Goal: Task Accomplishment & Management: Use online tool/utility

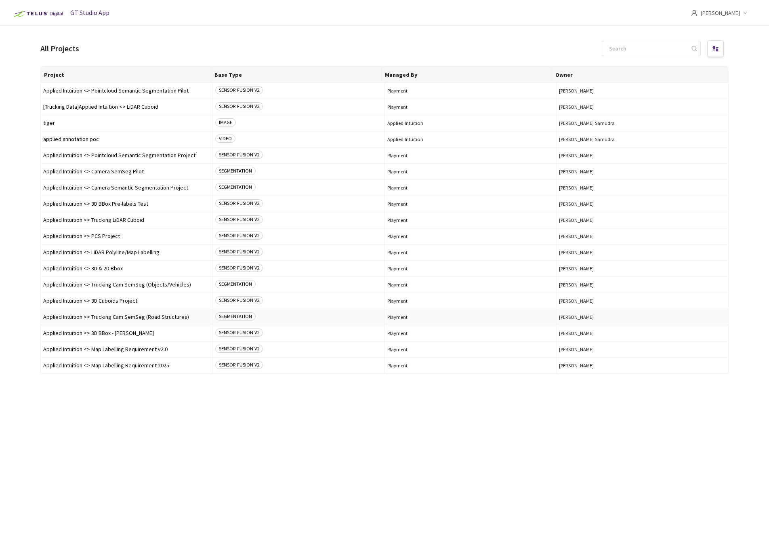
click at [126, 319] on span "Applied Intuition <> Trucking Cam SemSeg (Road Structures)" at bounding box center [126, 317] width 167 height 6
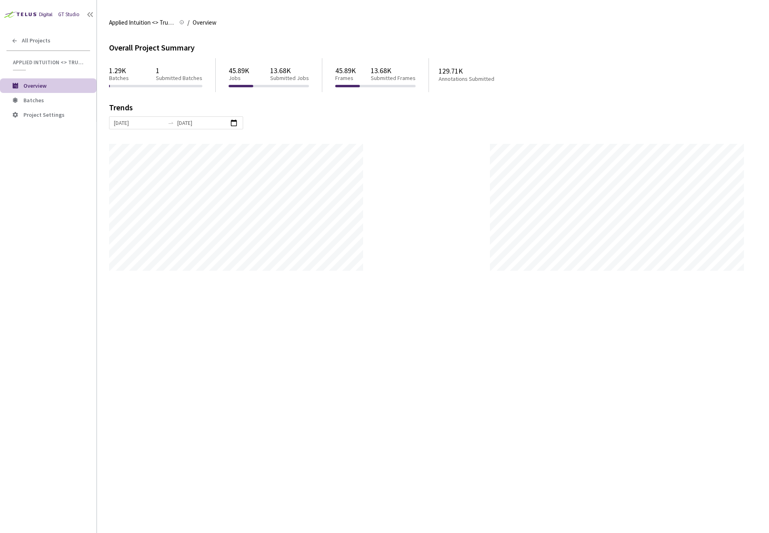
scroll to position [533, 769]
click at [55, 99] on span "Batches" at bounding box center [56, 100] width 67 height 7
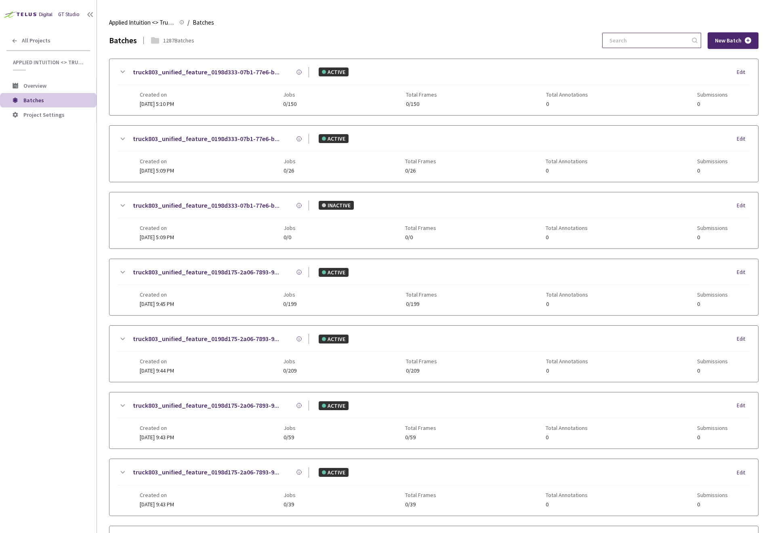
click at [629, 39] on input at bounding box center [648, 40] width 86 height 15
paste input "46fd1faf-581d-4fab-b13b-7435cb9496a1"
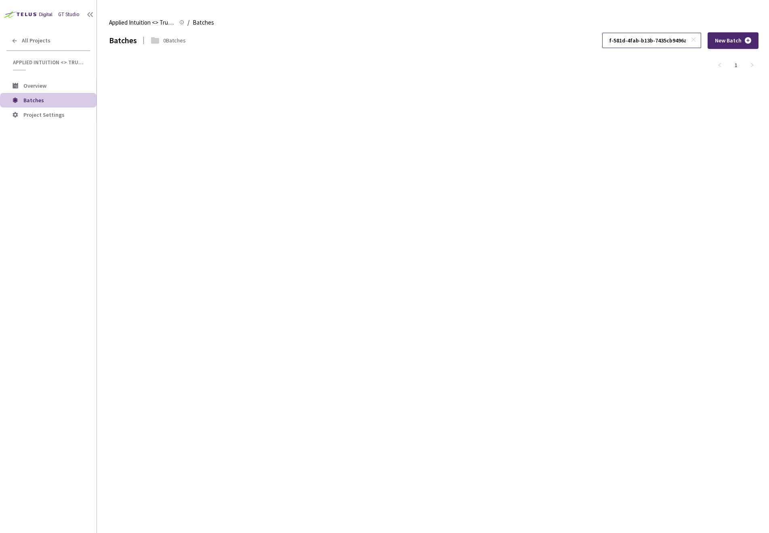
type input "46fd1faf-581d-4fab-b13b-7435cb9496a1"
click at [734, 65] on link "1" at bounding box center [736, 65] width 12 height 12
click at [694, 42] on icon at bounding box center [694, 40] width 6 height 6
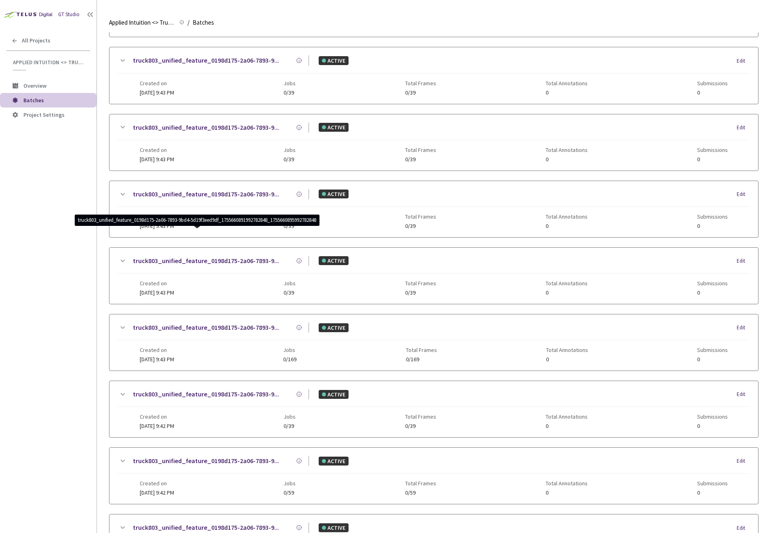
scroll to position [291, 0]
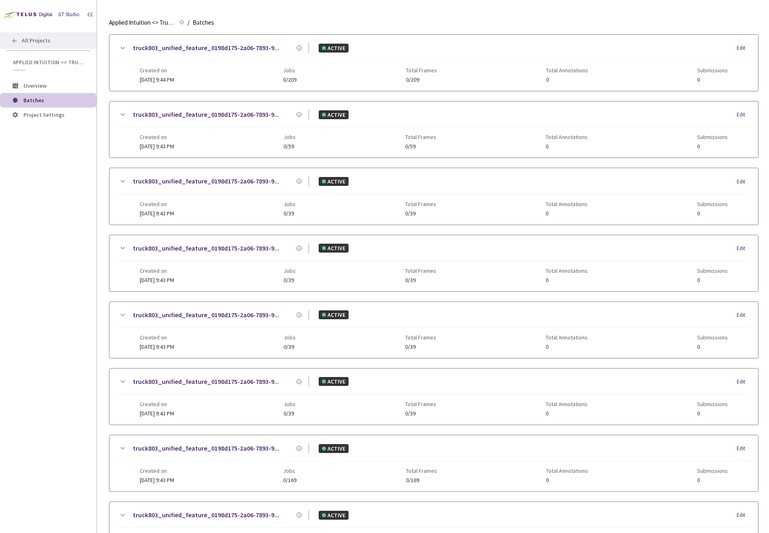
click at [24, 41] on span "All Projects" at bounding box center [36, 40] width 29 height 7
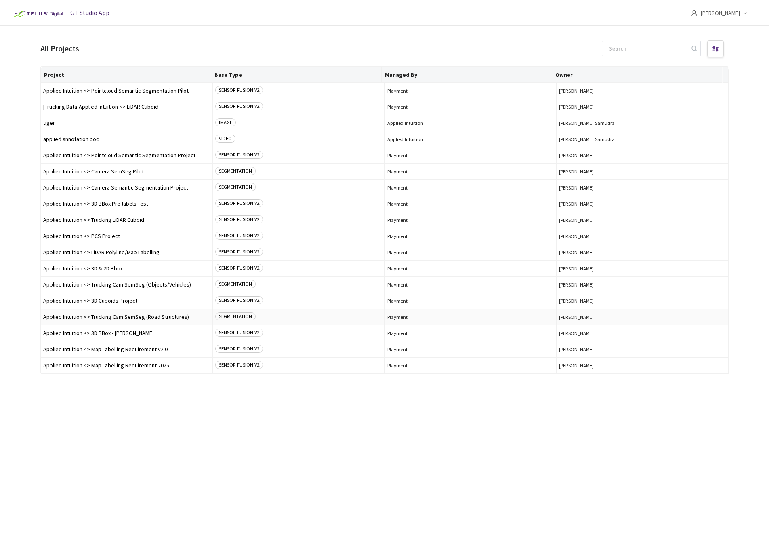
click at [147, 317] on span "Applied Intuition <> Trucking Cam SemSeg (Road Structures)" at bounding box center [126, 317] width 167 height 6
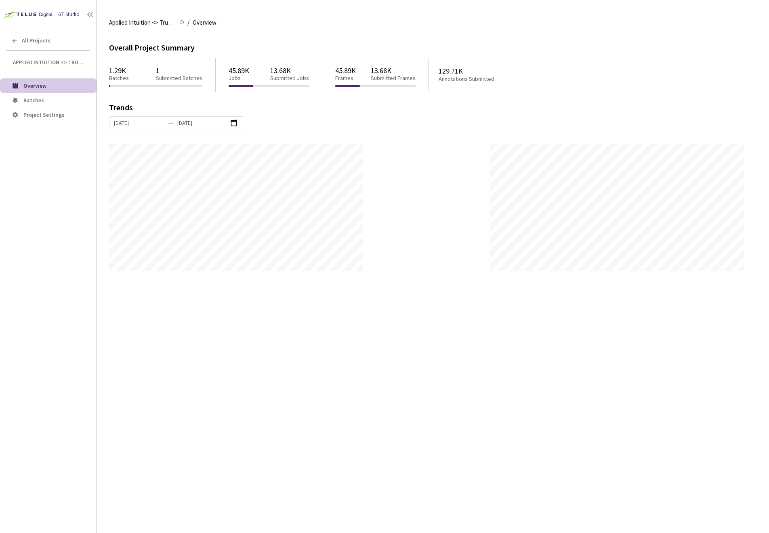
scroll to position [533, 769]
click at [50, 103] on span "Batches" at bounding box center [56, 100] width 67 height 7
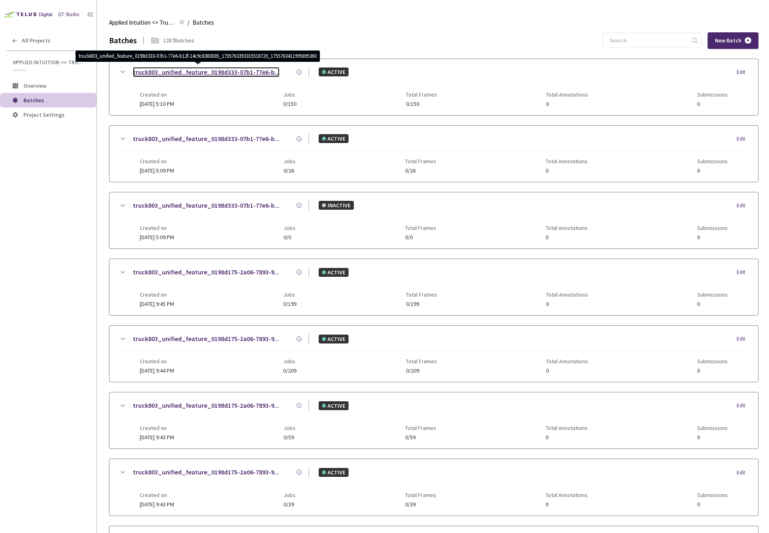
click at [256, 74] on link "truck803_unified_feature_0198d333-07b1-77e6-b..." at bounding box center [206, 72] width 147 height 10
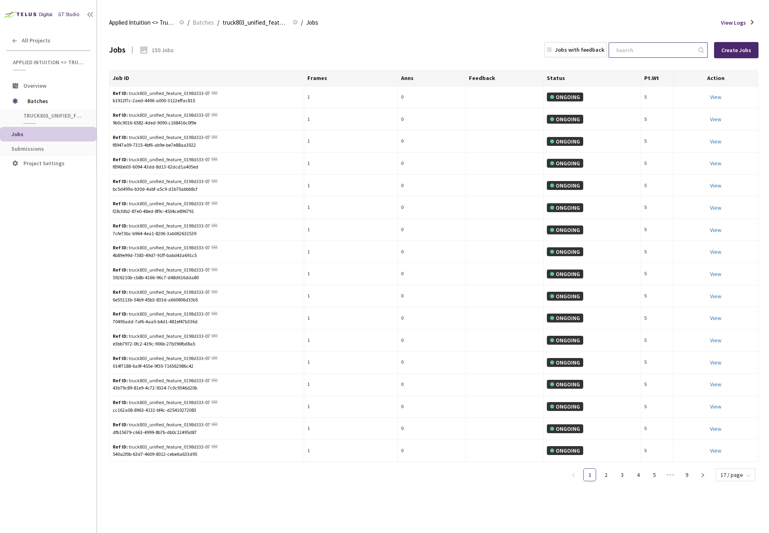
click at [653, 52] on input at bounding box center [654, 50] width 86 height 15
paste input "46fd1faf-581d-4fab-b13b-7435cb9496a1"
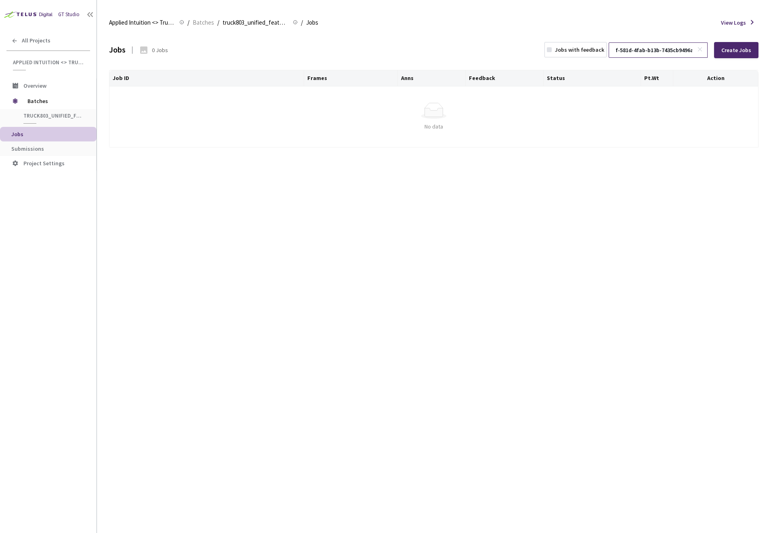
type input "46fd1faf-581d-4fab-b13b-7435cb9496a1"
click at [702, 49] on icon at bounding box center [700, 49] width 6 height 6
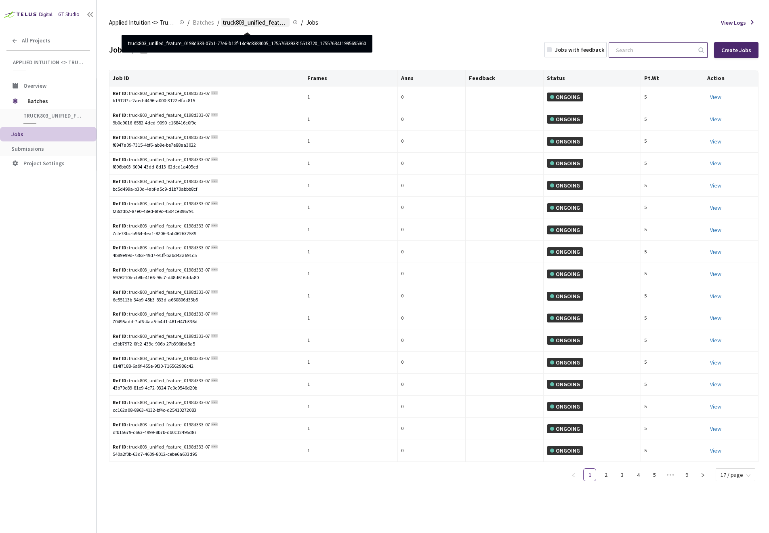
click at [265, 25] on span "truck803_unified_feature_0198d333-07b1-77e6-b12f-14c9c8383005_17557633933155187…" at bounding box center [255, 23] width 65 height 10
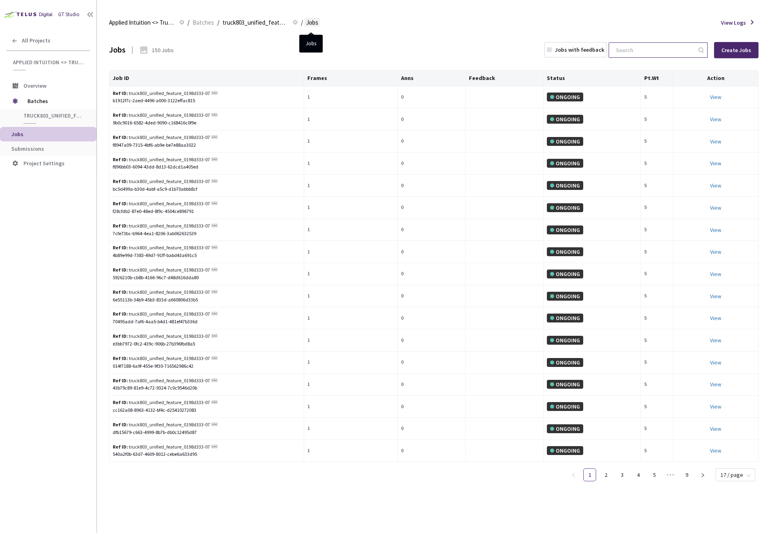
click at [313, 23] on span "Jobs" at bounding box center [312, 23] width 12 height 10
click at [306, 24] on span "Jobs" at bounding box center [312, 23] width 12 height 10
click at [210, 21] on span "Batches" at bounding box center [203, 23] width 21 height 10
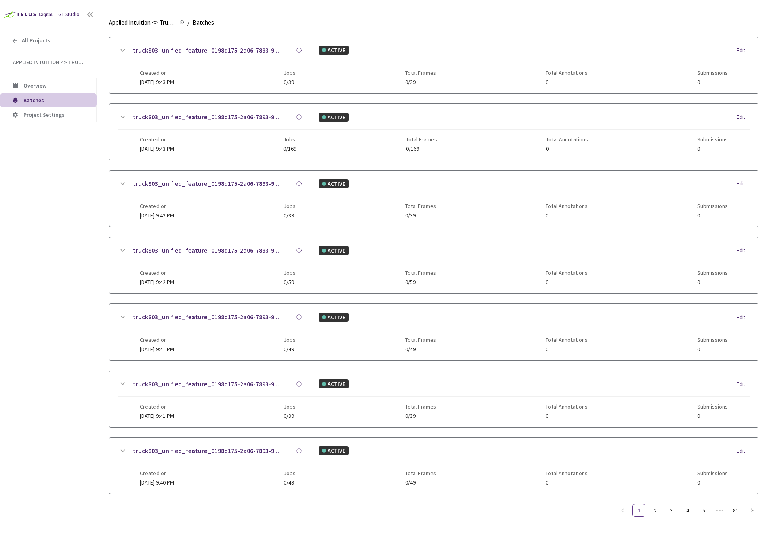
scroll to position [624, 0]
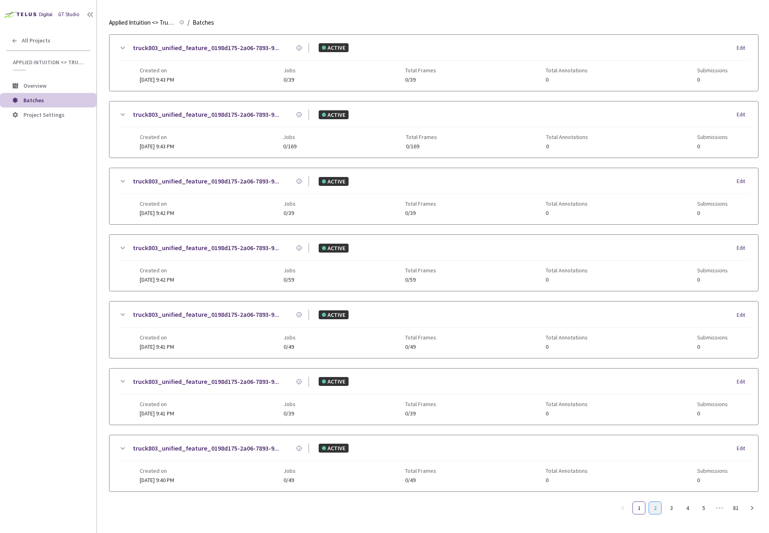
click at [656, 511] on link "2" at bounding box center [655, 508] width 12 height 12
click at [643, 511] on link "1" at bounding box center [639, 508] width 12 height 12
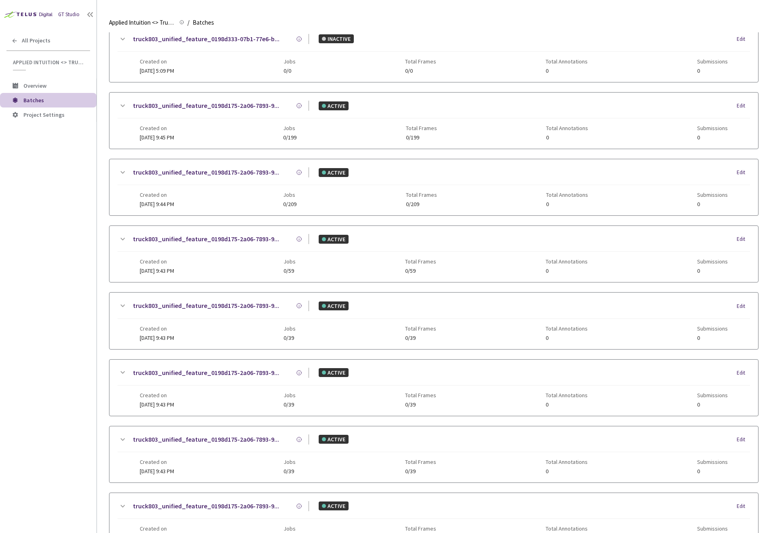
scroll to position [0, 0]
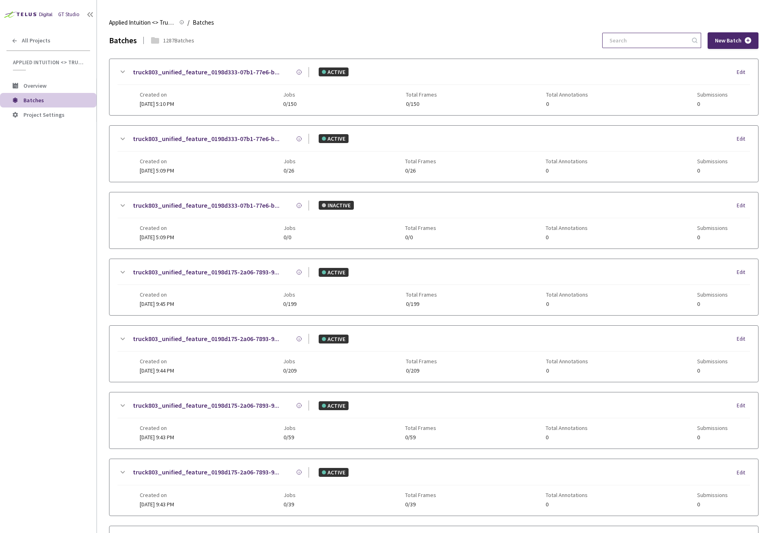
click at [625, 43] on input at bounding box center [648, 40] width 86 height 15
type input "t"
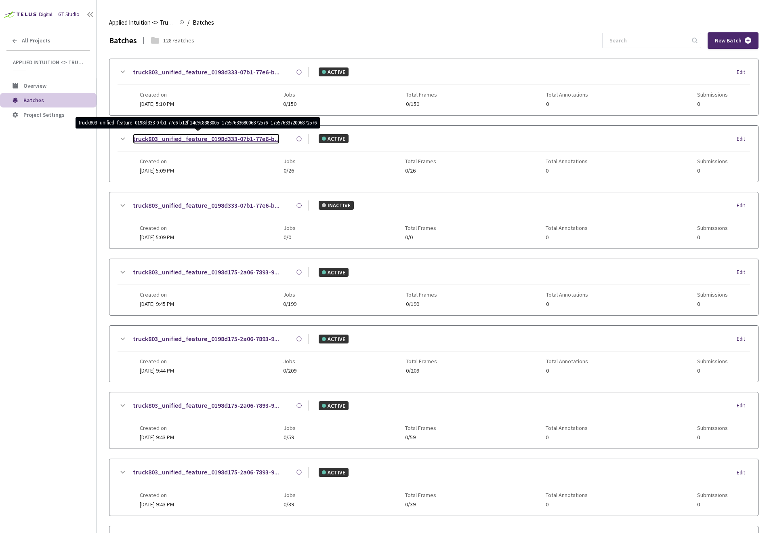
click at [244, 139] on link "truck803_unified_feature_0198d333-07b1-77e6-b..." at bounding box center [206, 139] width 147 height 10
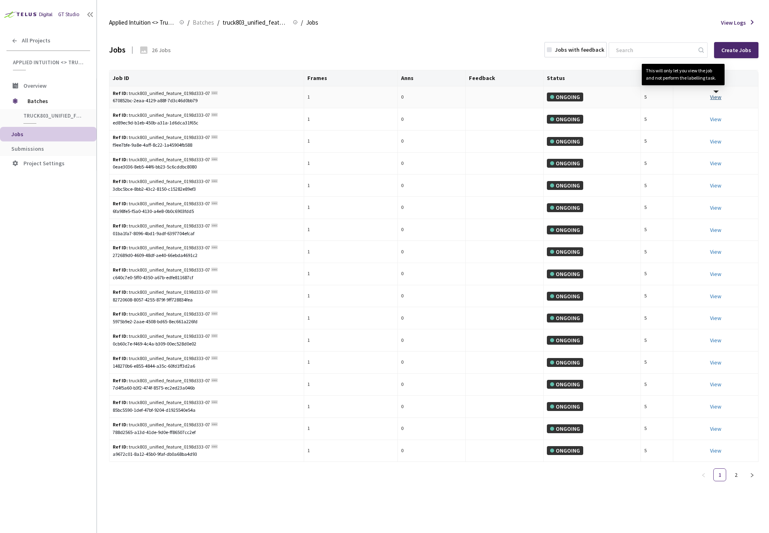
click at [711, 95] on link "View This will only let you view the job and not perform the labelling task." at bounding box center [715, 96] width 11 height 7
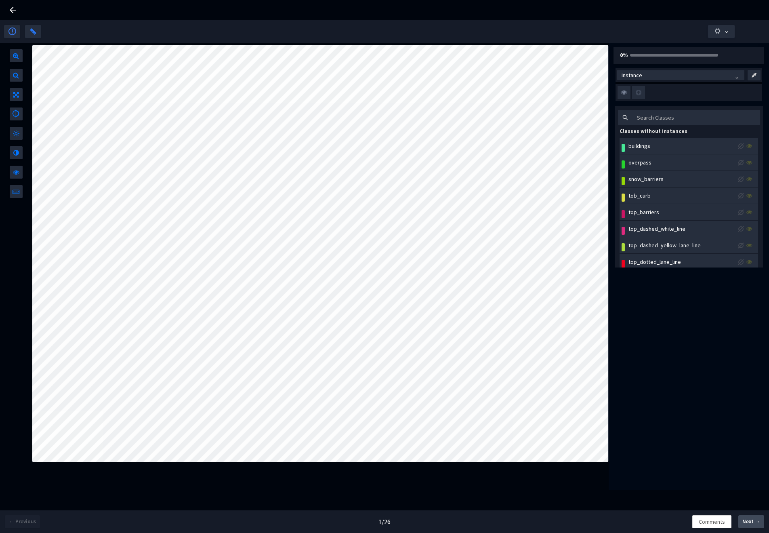
click at [748, 519] on span "Next →" at bounding box center [751, 521] width 18 height 8
click at [13, 10] on icon at bounding box center [13, 10] width 6 height 6
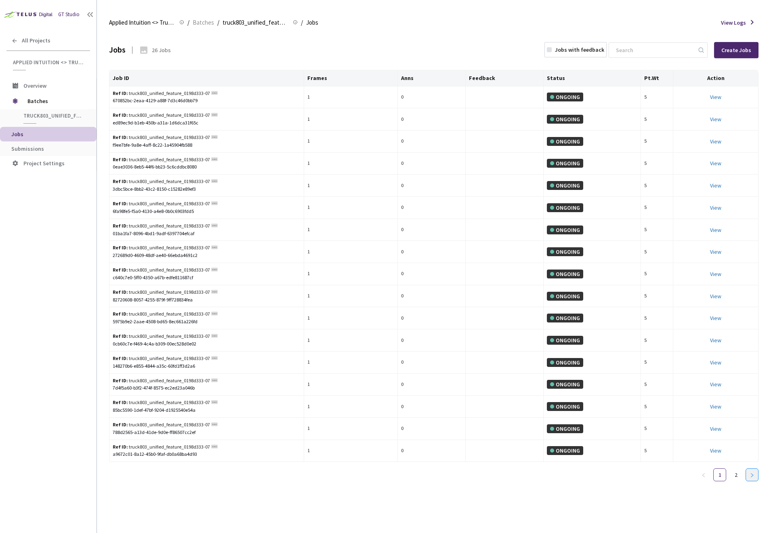
click at [754, 476] on icon "right" at bounding box center [752, 475] width 5 height 5
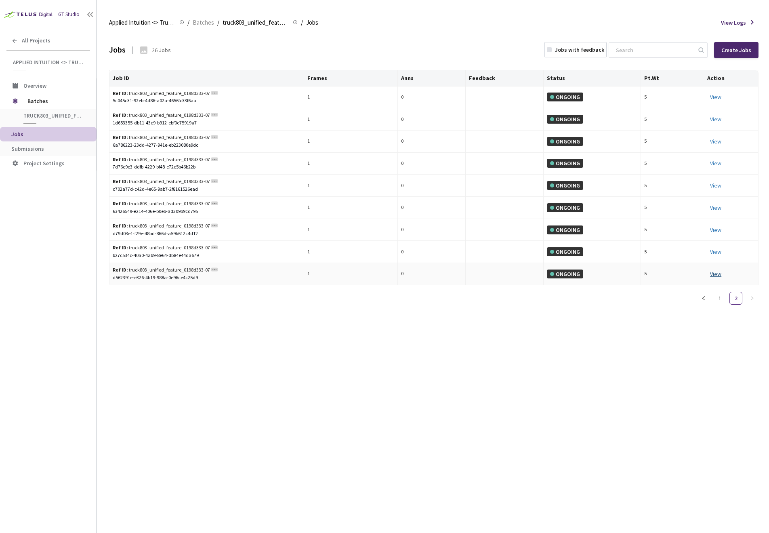
click at [718, 272] on link "View This will only let you view the job and not perform the labelling task." at bounding box center [715, 273] width 11 height 7
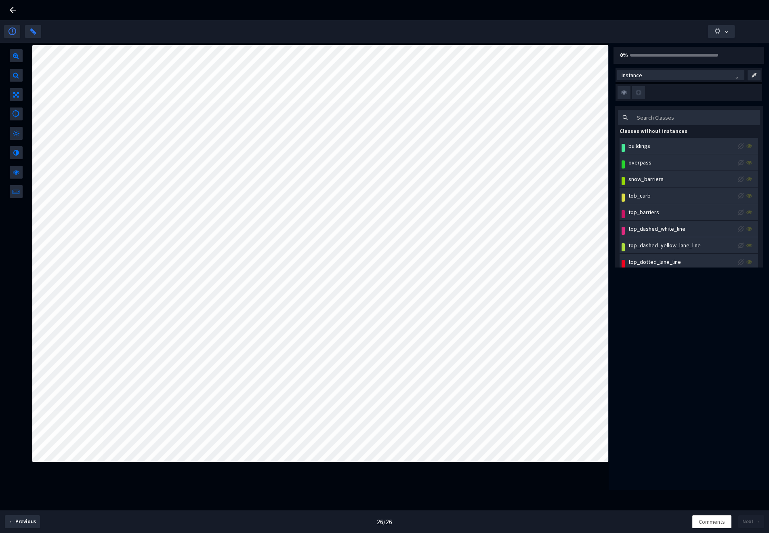
click at [13, 7] on icon at bounding box center [13, 10] width 10 height 10
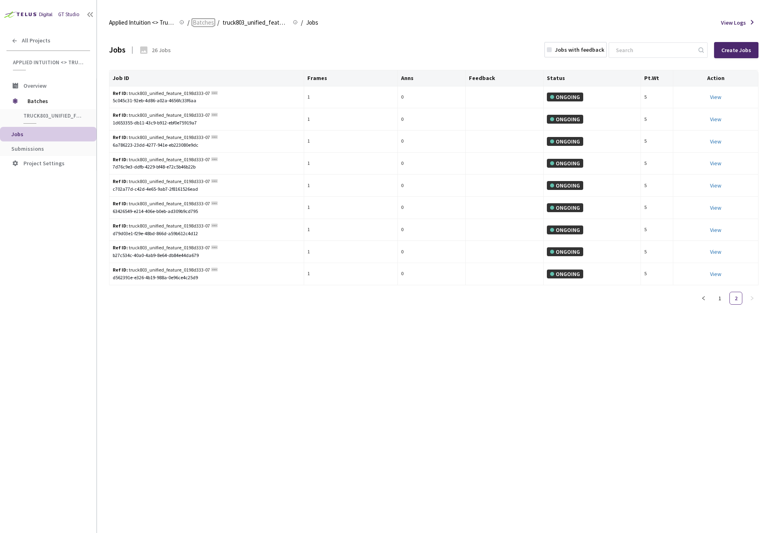
click at [208, 21] on span "Batches" at bounding box center [203, 23] width 21 height 10
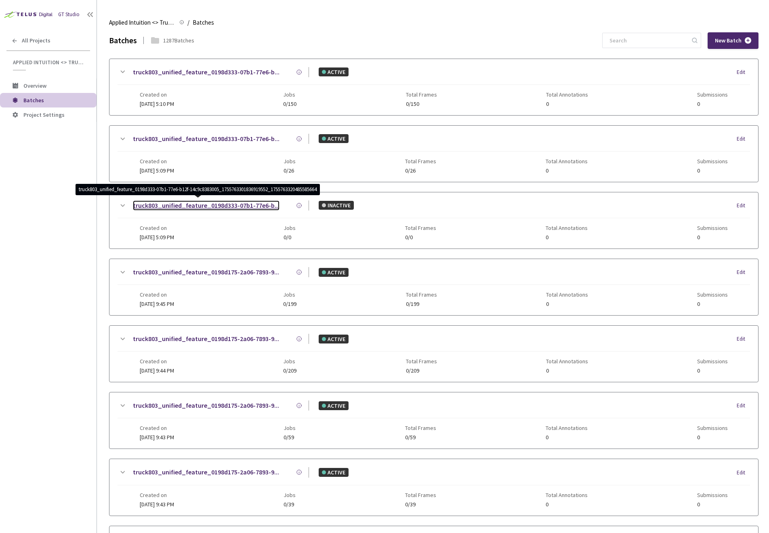
click at [243, 205] on link "truck803_unified_feature_0198d333-07b1-77e6-b..." at bounding box center [206, 205] width 147 height 10
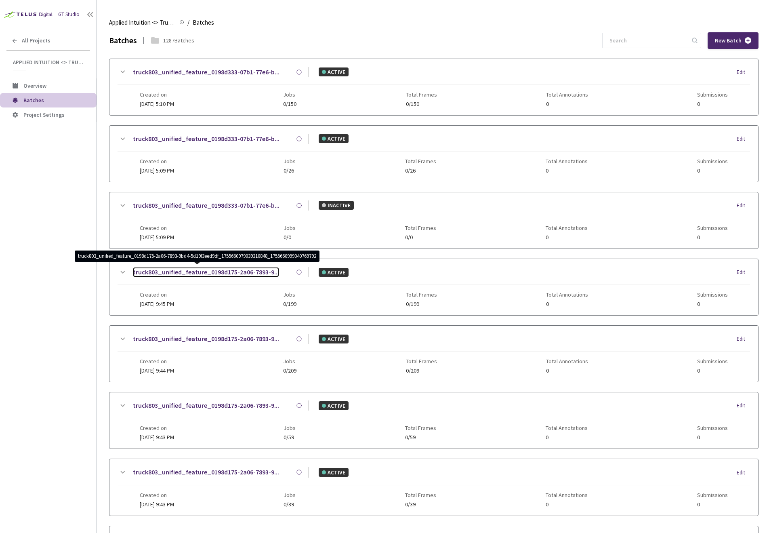
click at [248, 273] on link "truck803_unified_feature_0198d175-2a06-7893-9..." at bounding box center [206, 272] width 146 height 10
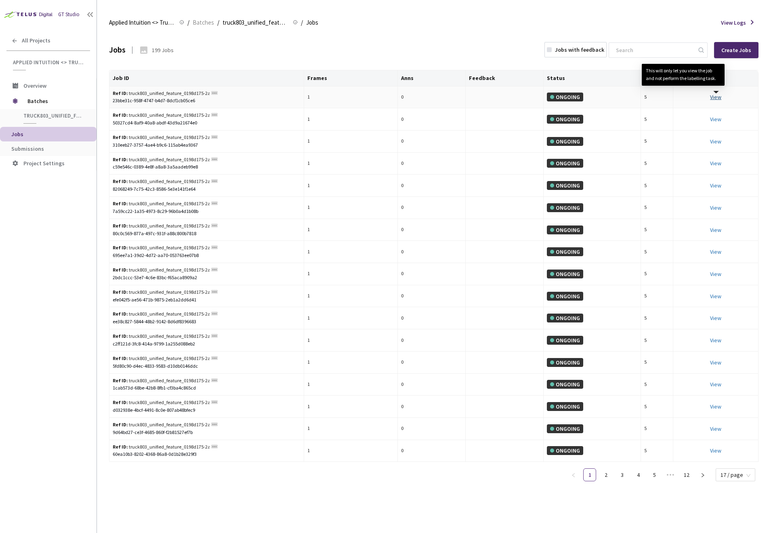
click at [717, 97] on link "View This will only let you view the job and not perform the labelling task." at bounding box center [715, 96] width 11 height 7
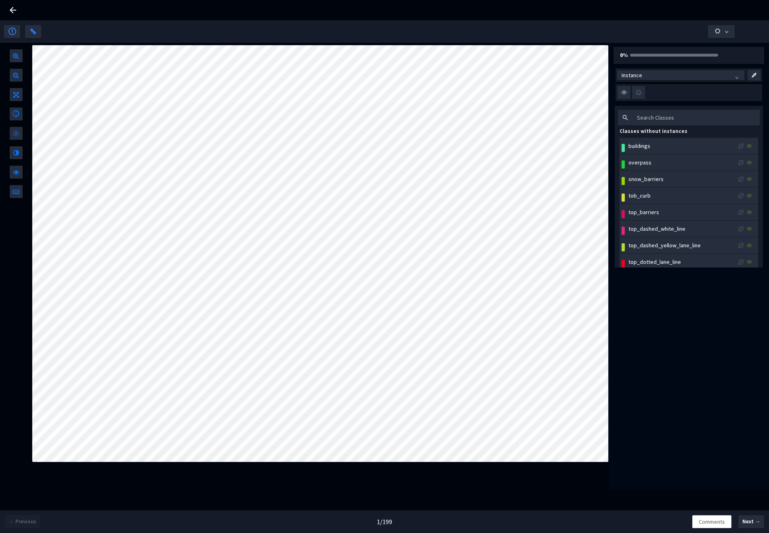
click at [12, 11] on icon at bounding box center [13, 10] width 10 height 10
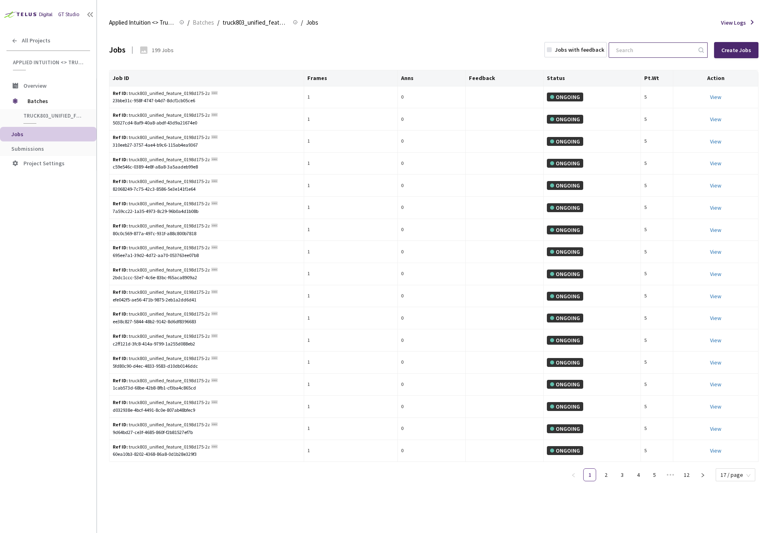
click at [641, 47] on input at bounding box center [654, 50] width 86 height 15
paste input "46fd1faf-581d-4fab-b13b-7435cb9496a1"
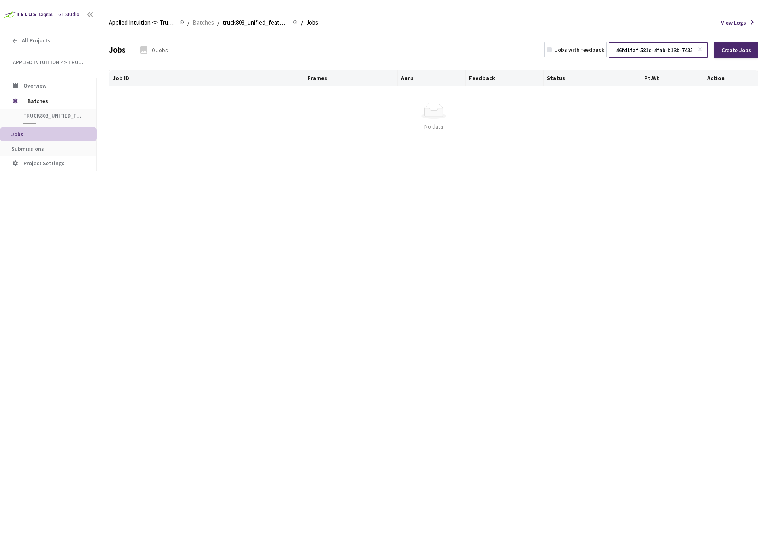
scroll to position [0, 20]
type input "46fd1faf-581d-4fab-b13b-7435cb9496a1"
click at [700, 49] on icon at bounding box center [700, 49] width 6 height 6
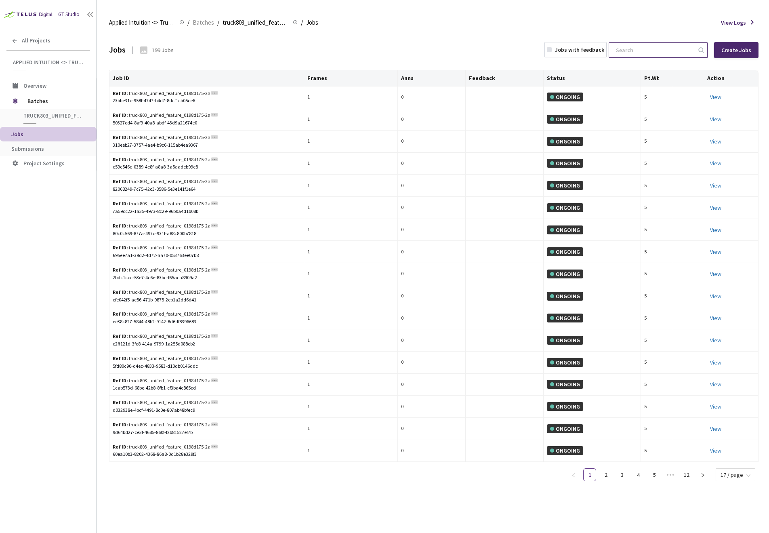
click at [332, 47] on div "Jobs 199 Jobs Jobs with feedback Create Jobs" at bounding box center [434, 50] width 650 height 36
click at [608, 477] on link "2" at bounding box center [606, 475] width 12 height 12
click at [748, 474] on span "17 / page" at bounding box center [736, 475] width 30 height 12
click at [745, 459] on div "100 / page" at bounding box center [735, 460] width 29 height 9
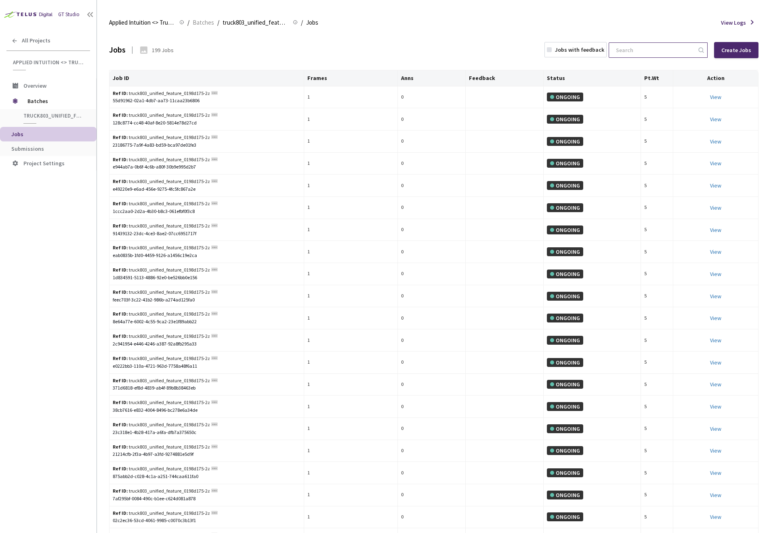
click at [645, 50] on input at bounding box center [654, 50] width 86 height 15
paste input "46fd1faf-581d-4fab-b13b-7435cb9496a1"
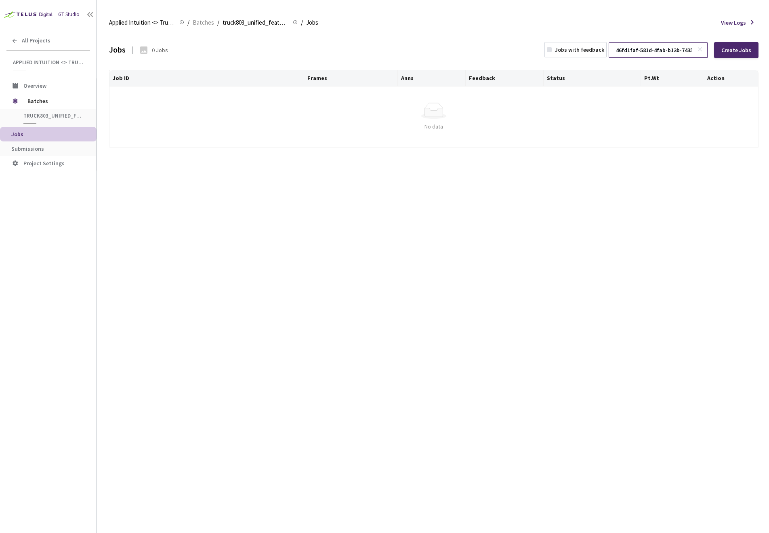
scroll to position [0, 20]
type input "46fd1faf-581d-4fab-b13b-7435cb9496a1"
click at [701, 48] on icon at bounding box center [700, 49] width 6 height 6
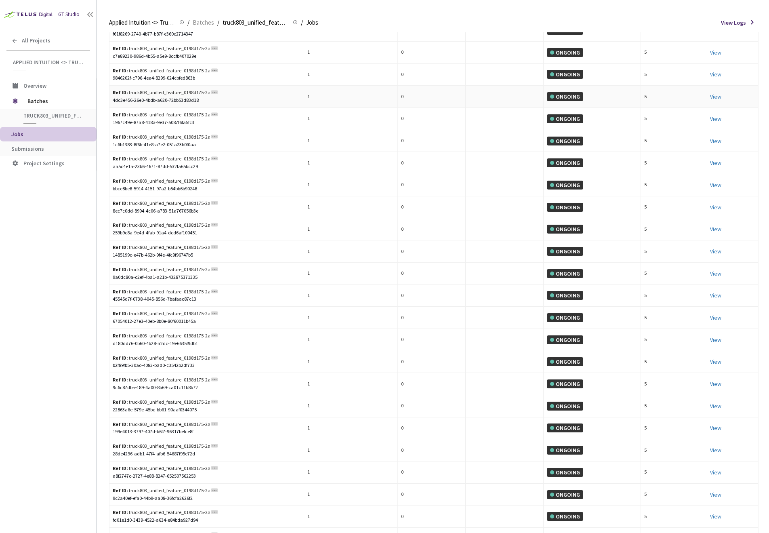
scroll to position [1766, 0]
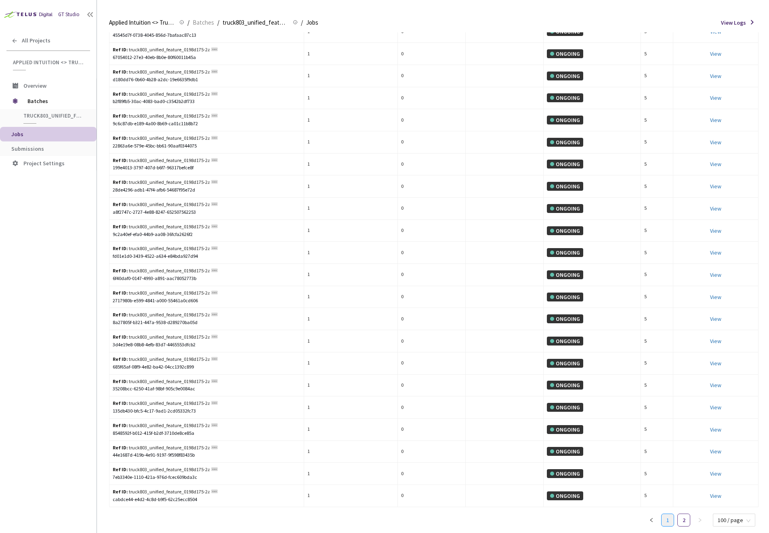
click at [669, 517] on link "1" at bounding box center [668, 520] width 12 height 12
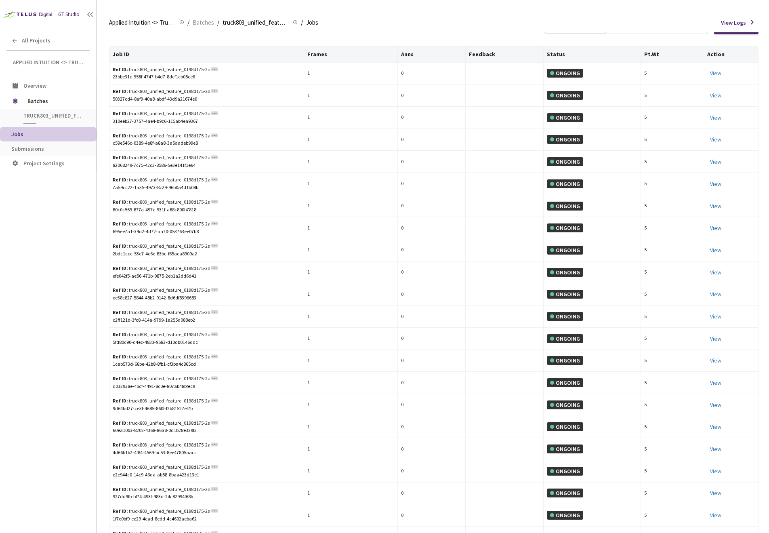
scroll to position [0, 0]
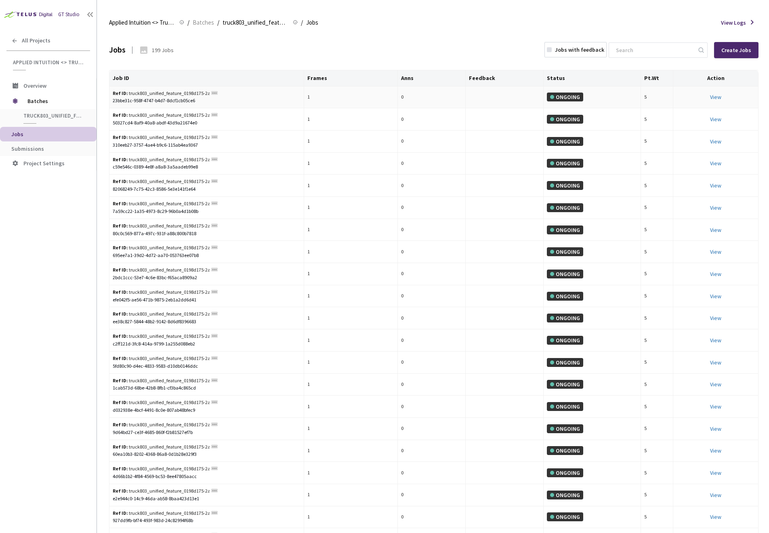
click at [719, 101] on div "View This will only let you view the job and not perform the labelling task." at bounding box center [716, 97] width 78 height 9
click at [721, 98] on link "View This will only let you view the job and not perform the labelling task." at bounding box center [715, 96] width 11 height 7
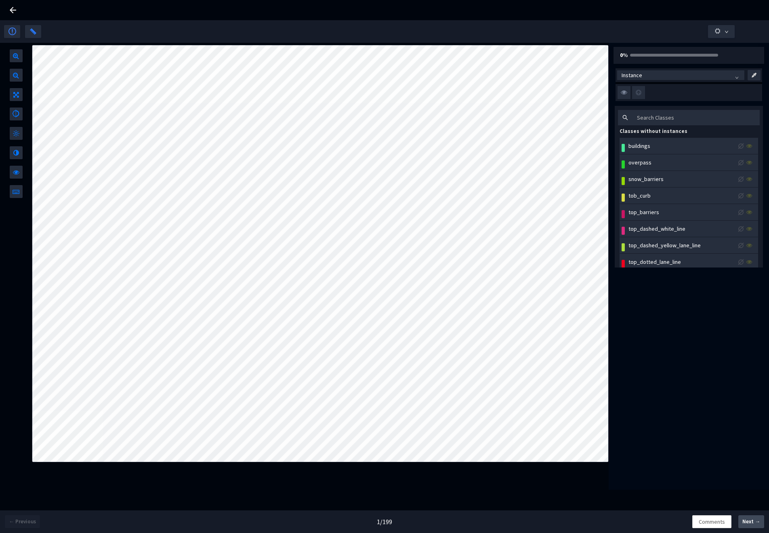
click at [754, 526] on button "Next →" at bounding box center [751, 521] width 26 height 13
click at [13, 12] on icon at bounding box center [13, 10] width 6 height 6
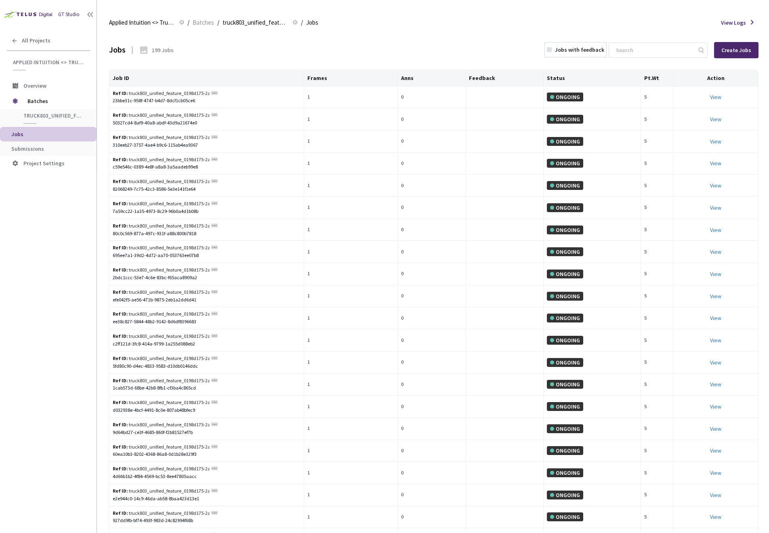
click at [235, 45] on div "Jobs 199 Jobs Jobs with feedback Create Jobs" at bounding box center [434, 50] width 650 height 36
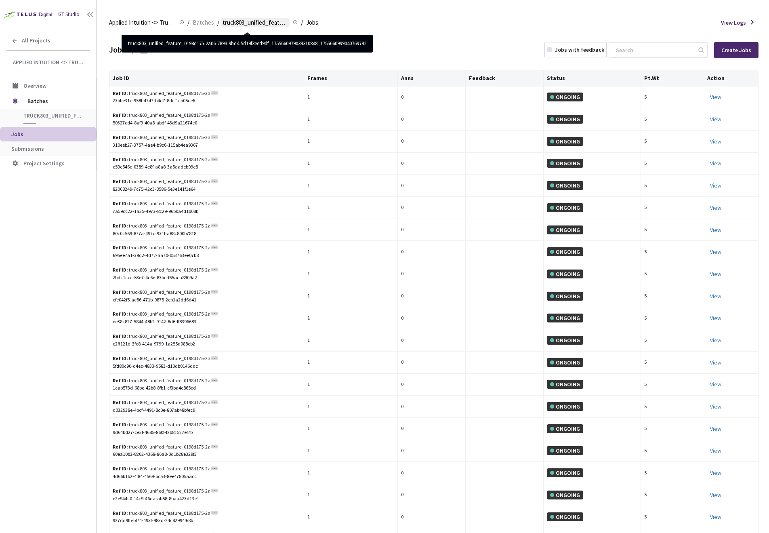
click at [249, 21] on span "truck803_unified_feature_0198d175-2a06-7893-9bd4-5d19f3eed9df_17556609790393108…" at bounding box center [255, 23] width 65 height 10
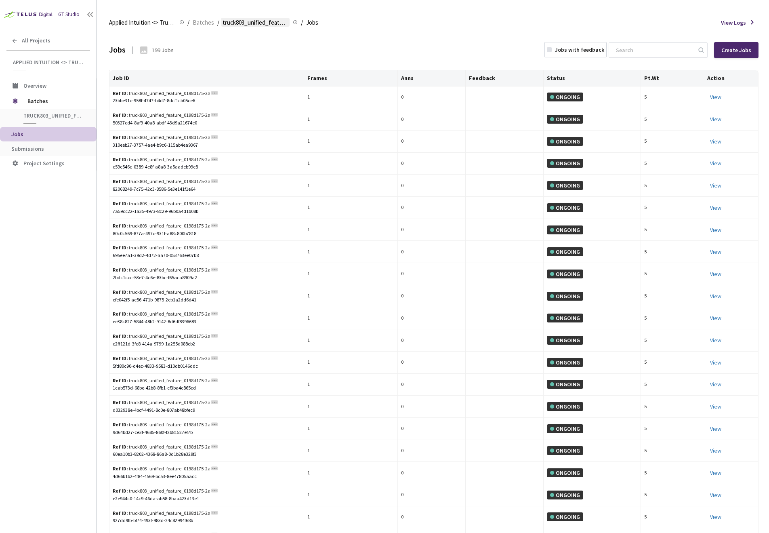
click at [249, 21] on span "truck803_unified_feature_0198d175-2a06-7893-9bd4-5d19f3eed9df_17556609790393108…" at bounding box center [255, 23] width 65 height 10
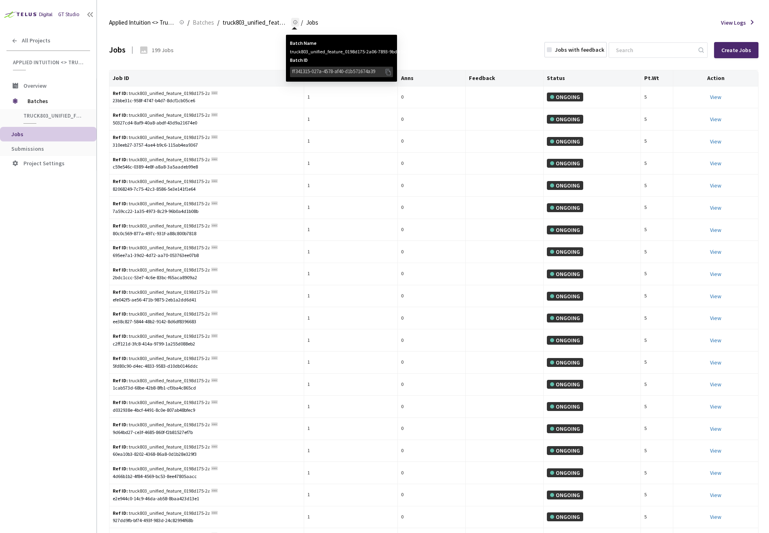
click at [302, 52] on div "truck803_unified_feature_0198d175-2a06-7893-9bd4-5d19f3eed9df_17556609790393108…" at bounding box center [341, 52] width 103 height 8
copy div "truck803_unified_feature_0198d175-2a06-7893-9bd4-5d19f3eed9df_17556609790393108…"
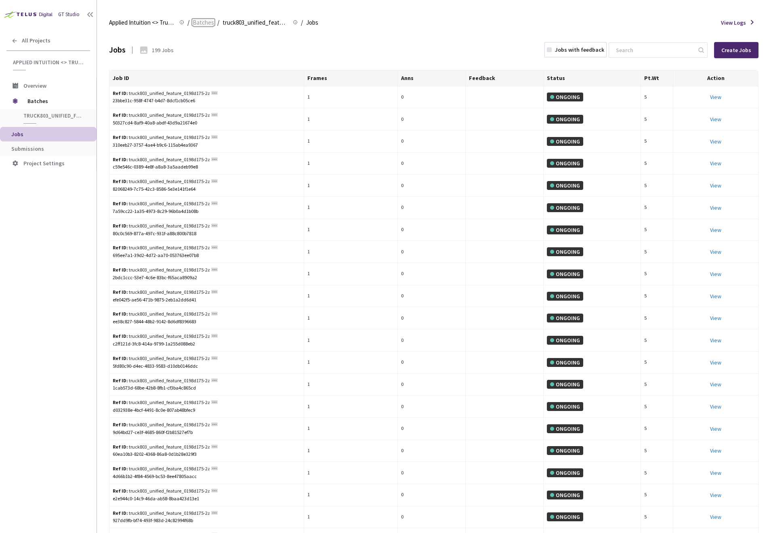
click at [204, 22] on span "Batches" at bounding box center [203, 23] width 21 height 10
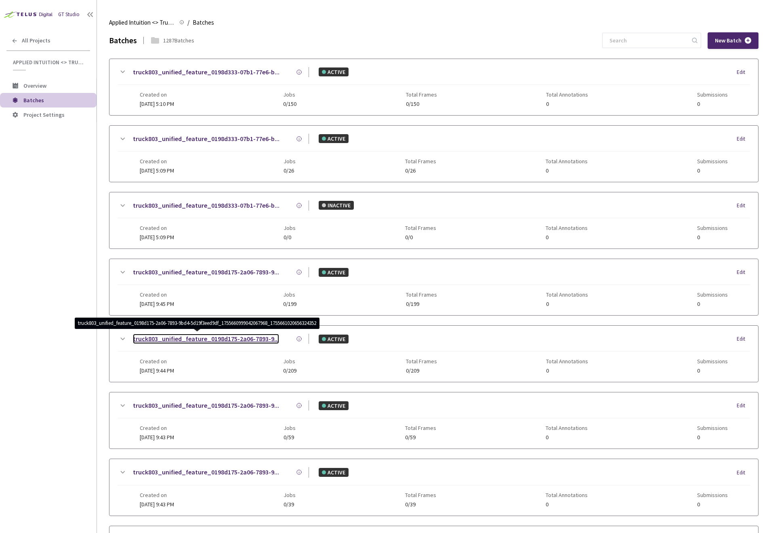
click at [230, 337] on link "truck803_unified_feature_0198d175-2a06-7893-9..." at bounding box center [206, 339] width 146 height 10
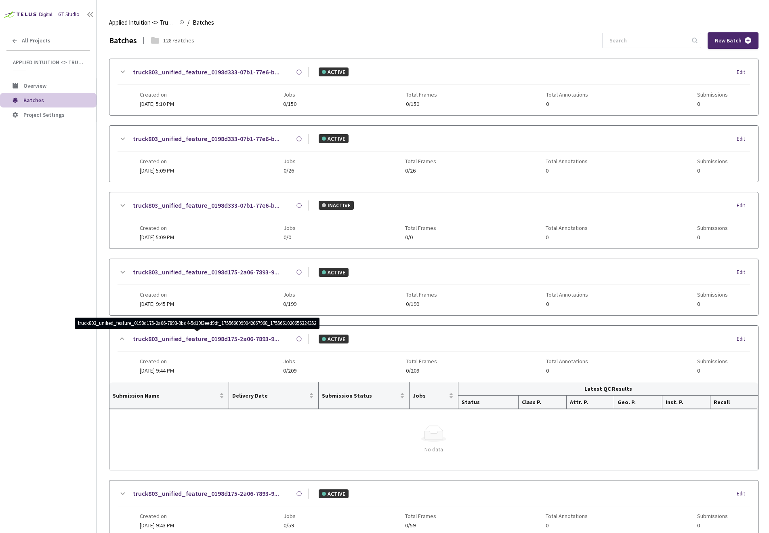
click at [36, 331] on div "GT Studio All Projects Applied Intuition <> Trucking Cam SemSeg (Road Structure…" at bounding box center [48, 250] width 97 height 501
click at [120, 340] on icon at bounding box center [122, 339] width 4 height 2
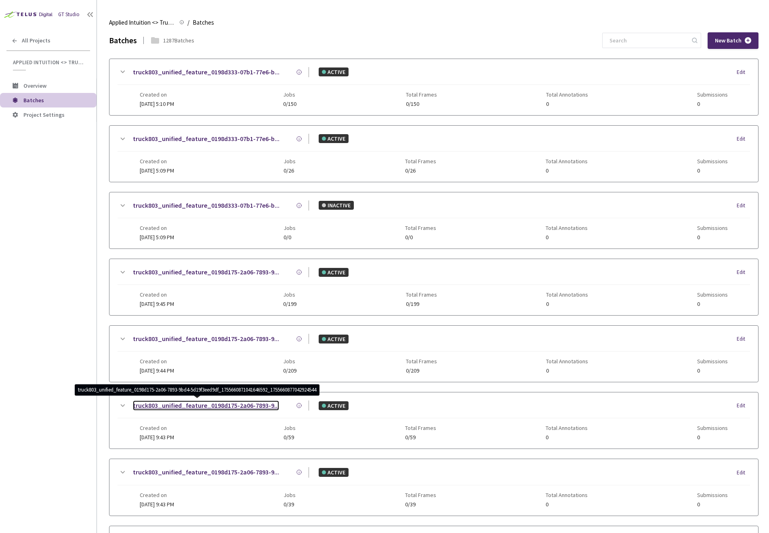
click at [246, 404] on link "truck803_unified_feature_0198d175-2a06-7893-9..." at bounding box center [206, 405] width 146 height 10
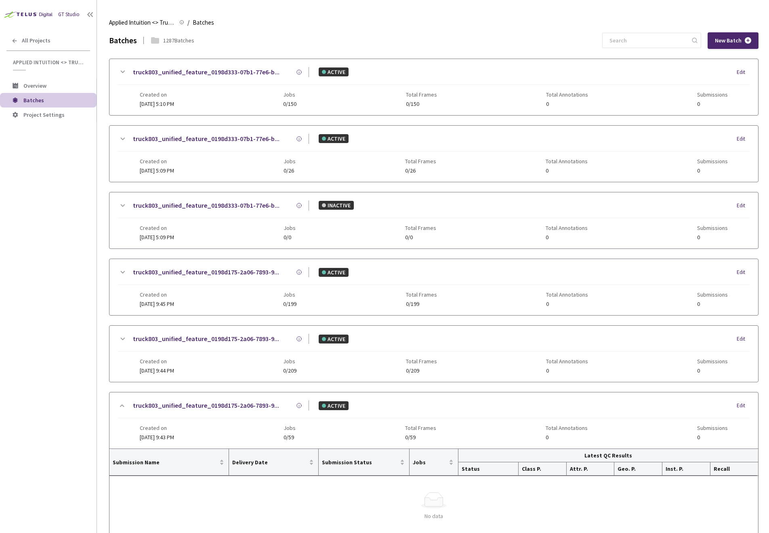
click at [122, 405] on icon at bounding box center [122, 405] width 4 height 2
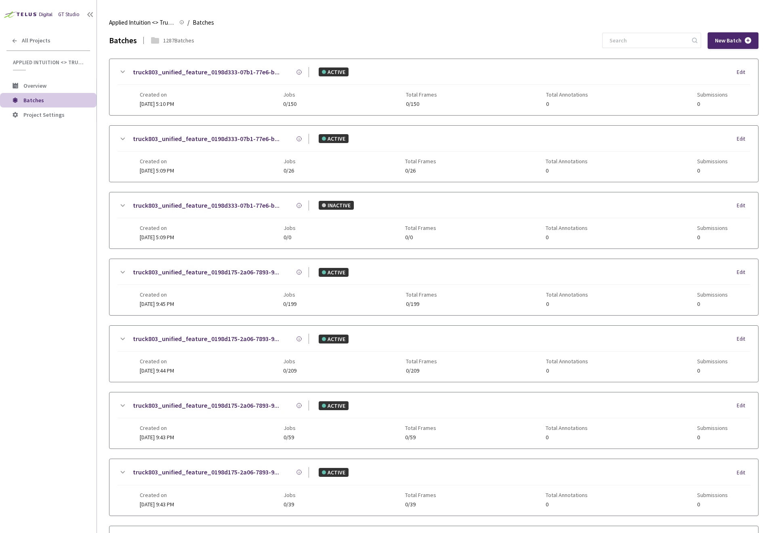
click at [122, 472] on icon at bounding box center [123, 472] width 4 height 2
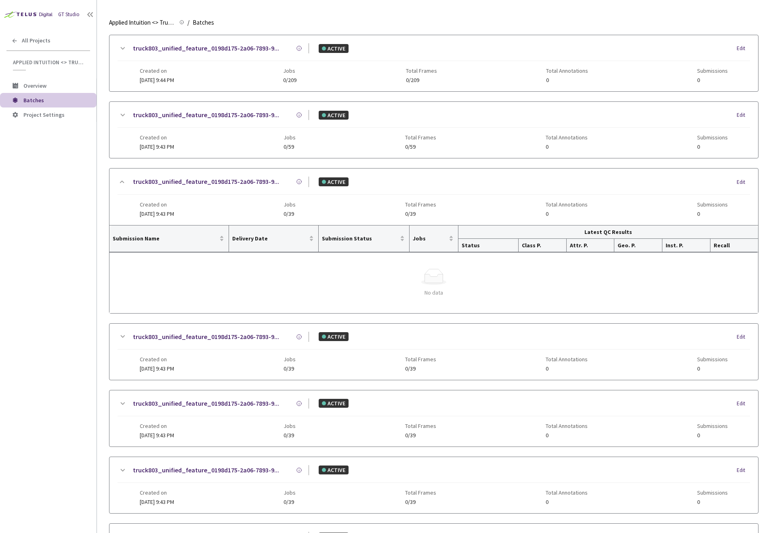
scroll to position [291, 0]
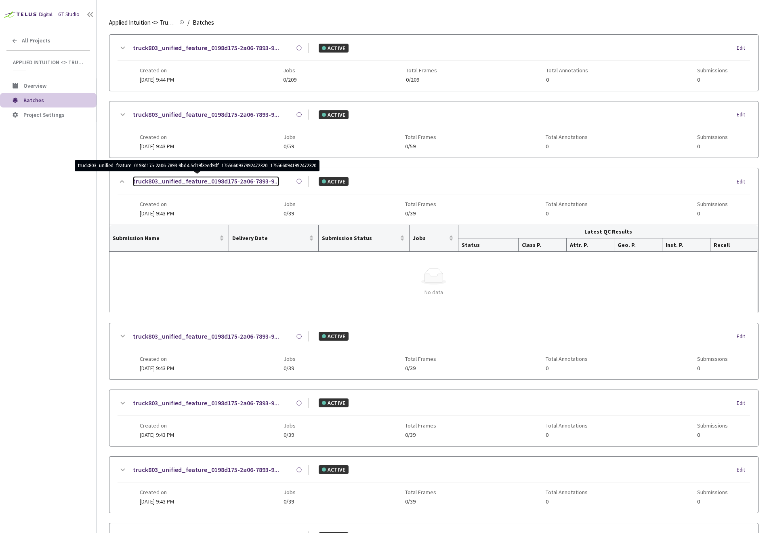
click at [235, 182] on link "truck803_unified_feature_0198d175-2a06-7893-9..." at bounding box center [206, 181] width 146 height 10
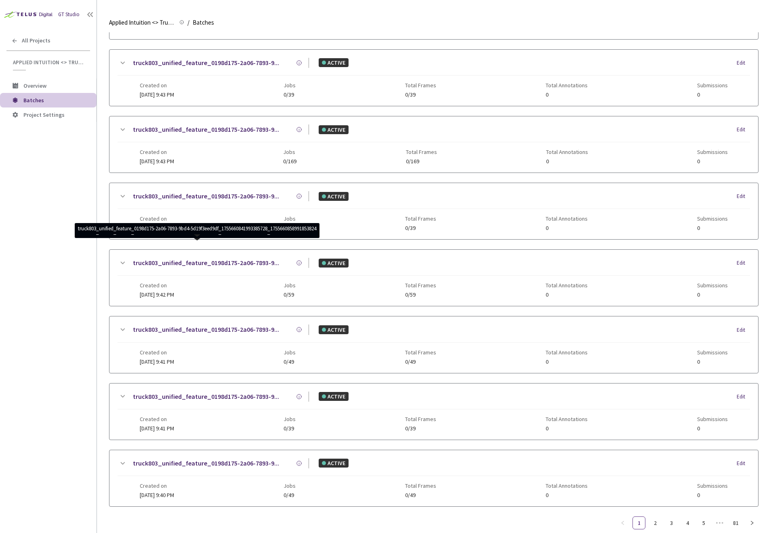
scroll to position [624, 0]
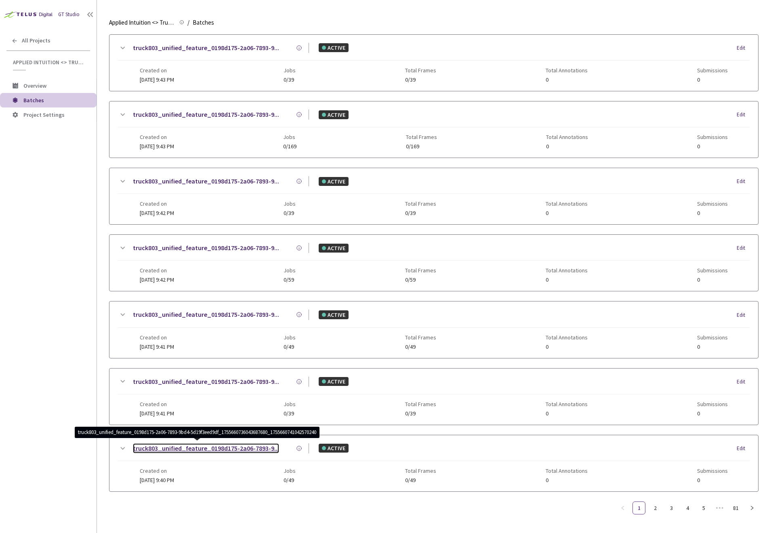
click at [212, 448] on link "truck803_unified_feature_0198d175-2a06-7893-9..." at bounding box center [206, 448] width 146 height 10
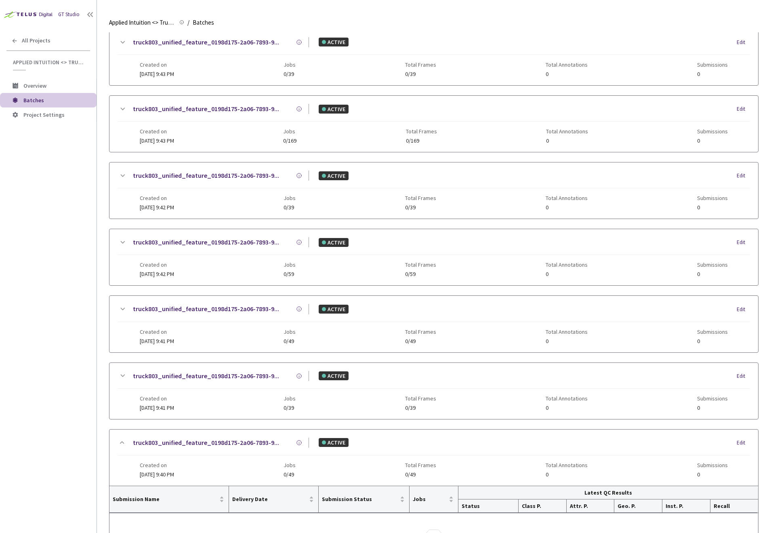
scroll to position [713, 0]
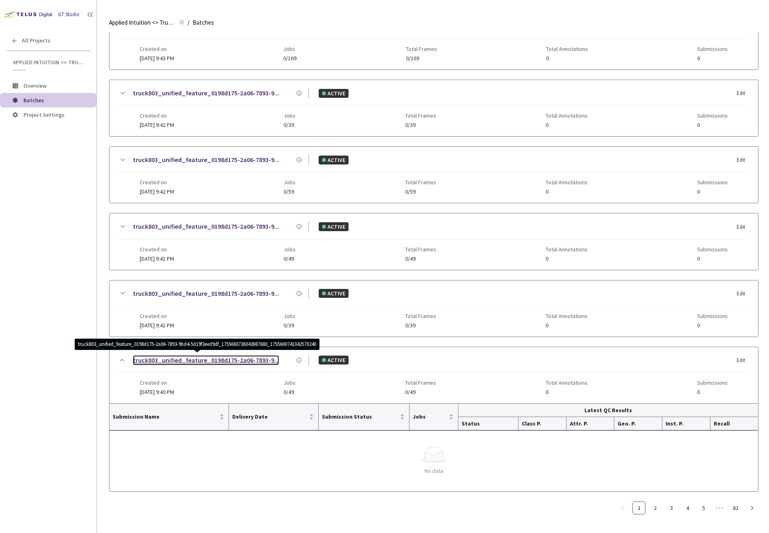
click at [240, 360] on link "truck803_unified_feature_0198d175-2a06-7893-9..." at bounding box center [206, 360] width 146 height 10
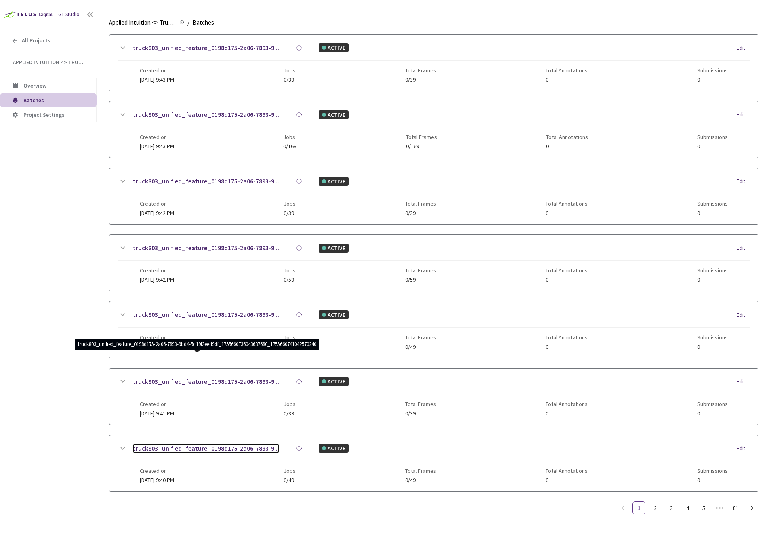
scroll to position [624, 0]
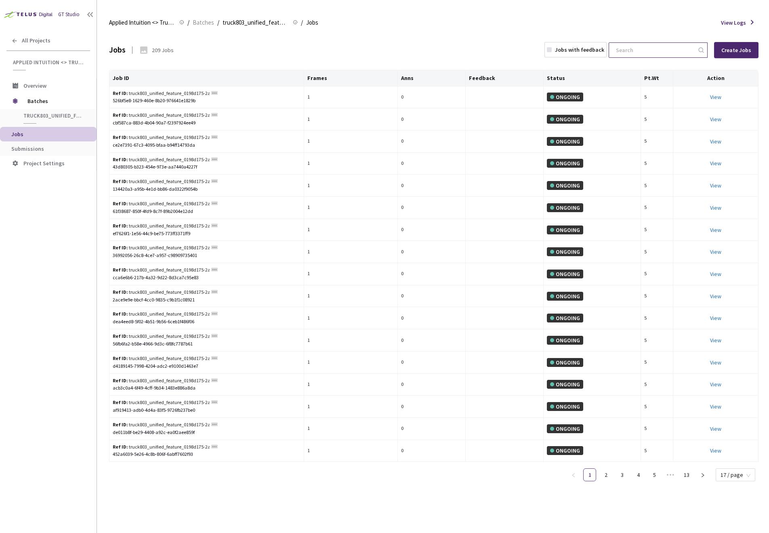
click at [629, 50] on input at bounding box center [654, 50] width 86 height 15
paste input "46fd1faf-581d-4fab-b13b-7435cb9496a1"
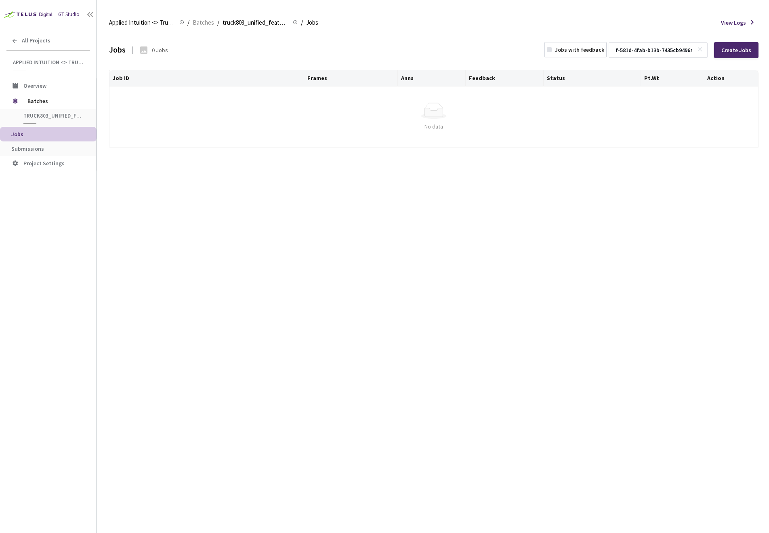
type input "46fd1faf-581d-4fab-b13b-7435cb9496a1"
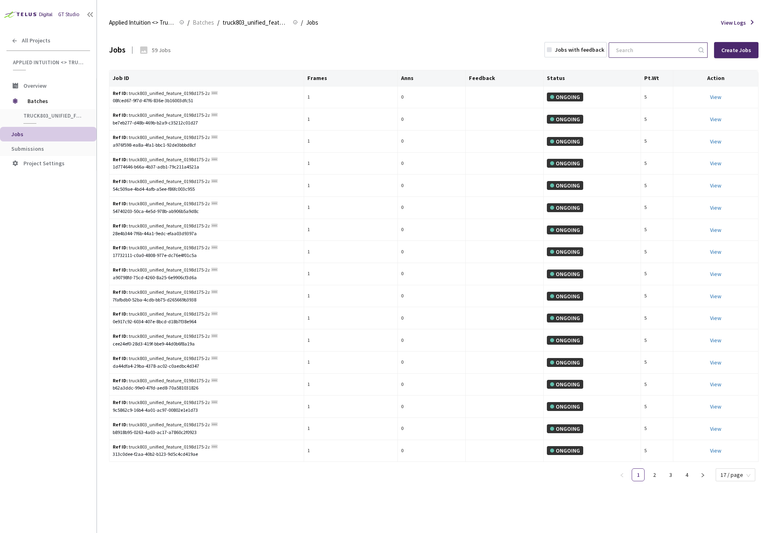
click at [648, 50] on input at bounding box center [654, 50] width 86 height 15
paste input "46fd1faf-581d-4fab-b13b-7435cb9496a1"
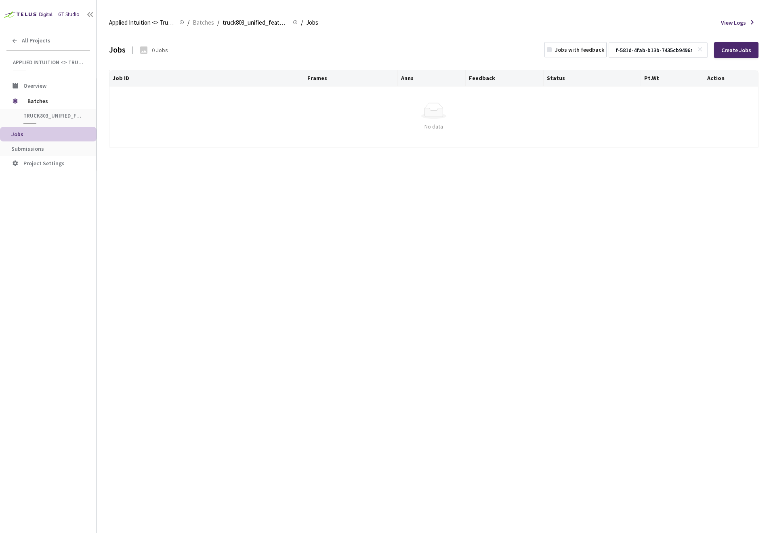
type input "46fd1faf-581d-4fab-b13b-7435cb9496a1"
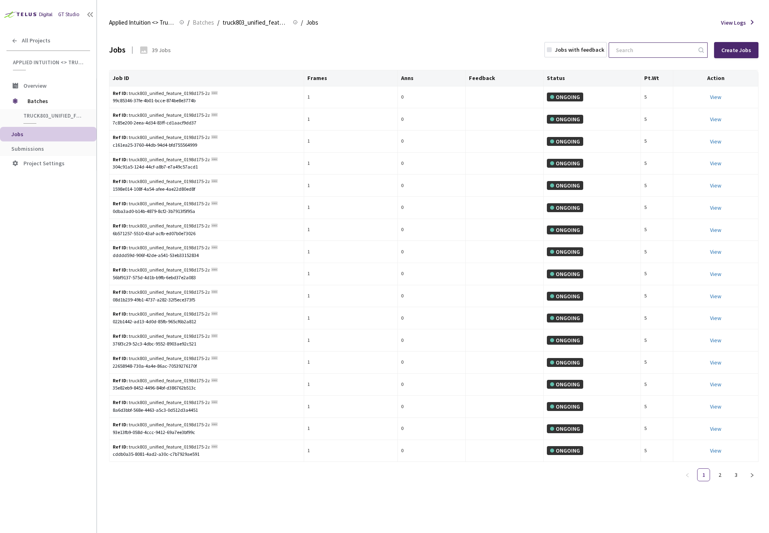
click at [652, 50] on input at bounding box center [654, 50] width 86 height 15
paste input "46fd1faf-581d-4fab-b13b-7435cb9496a1"
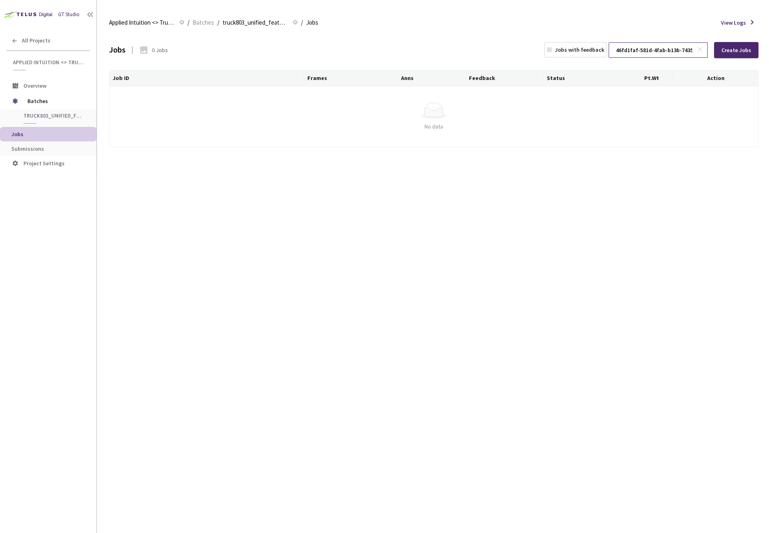
scroll to position [0, 20]
type input "46fd1faf-581d-4fab-b13b-7435cb9496a1"
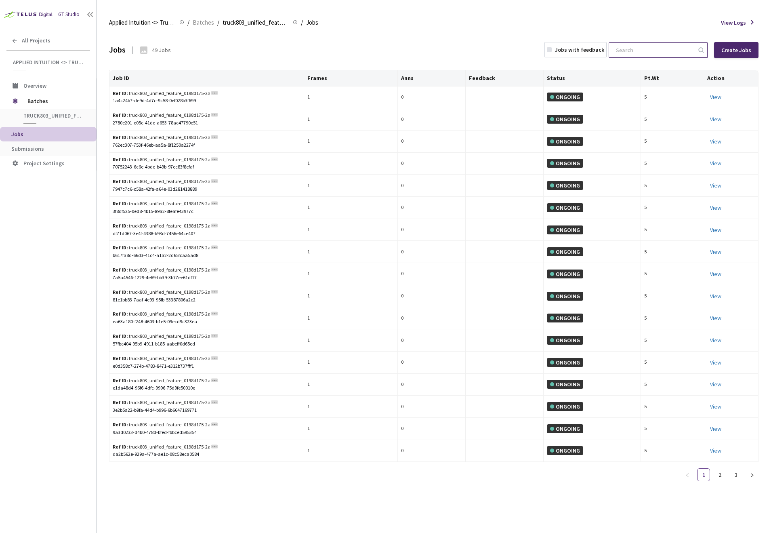
click at [650, 50] on input at bounding box center [654, 50] width 86 height 15
paste input "46fd1faf-581d-4fab-b13b-7435cb9496a1"
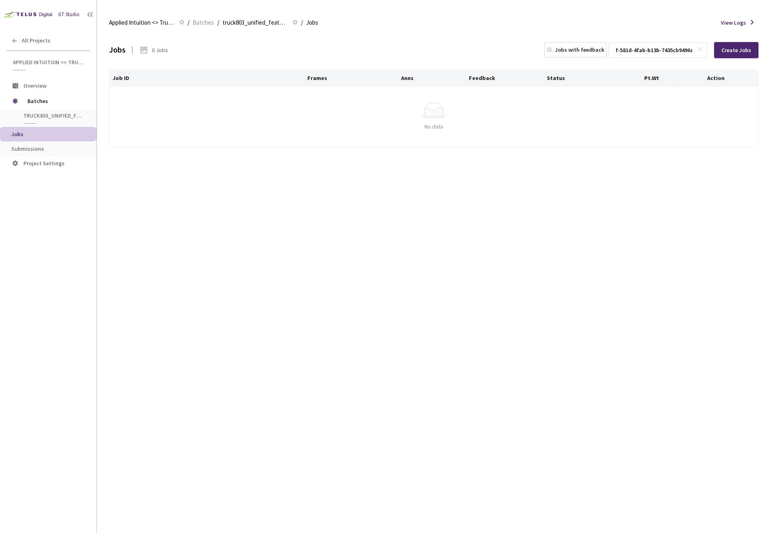
type input "46fd1faf-581d-4fab-b13b-7435cb9496a1"
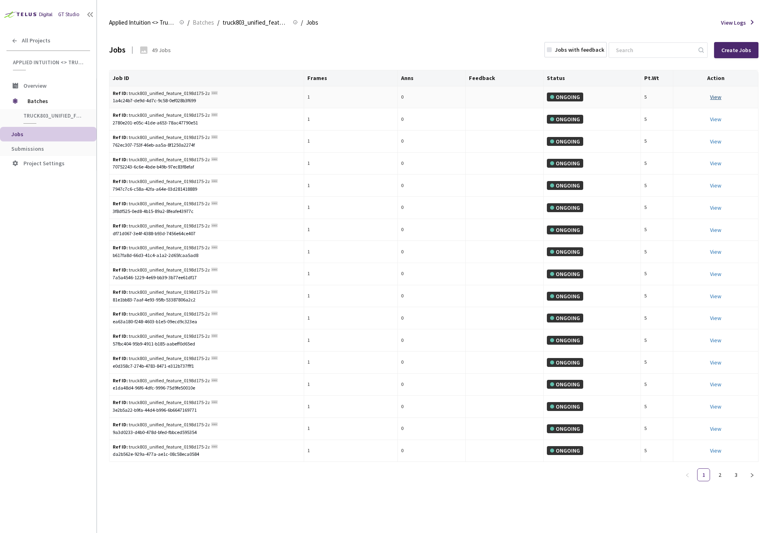
click at [715, 97] on link "View This will only let you view the job and not perform the labelling task." at bounding box center [715, 96] width 11 height 7
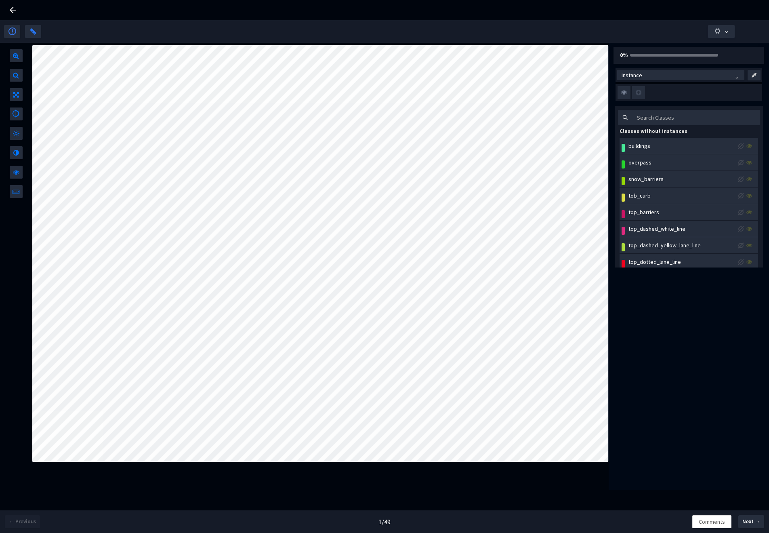
click at [10, 10] on icon at bounding box center [13, 10] width 10 height 10
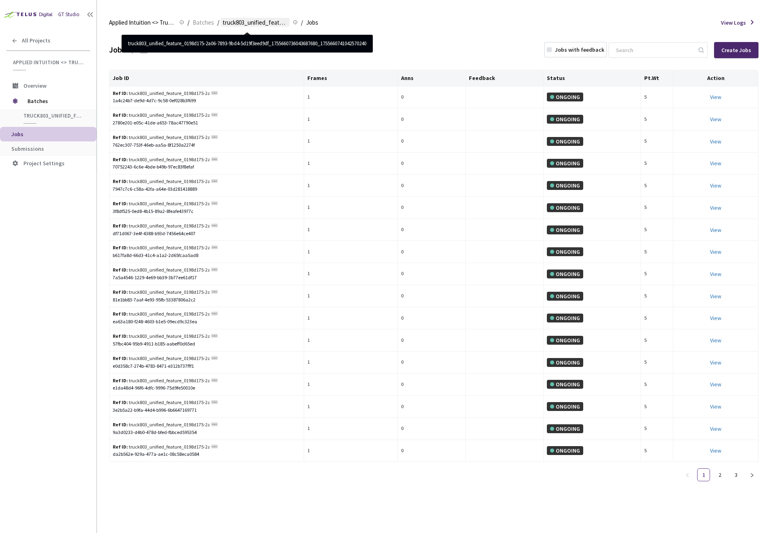
click at [271, 21] on span "truck803_unified_feature_0198d175-2a06-7893-9bd4-5d19f3eed9df_17556607360436876…" at bounding box center [255, 23] width 65 height 10
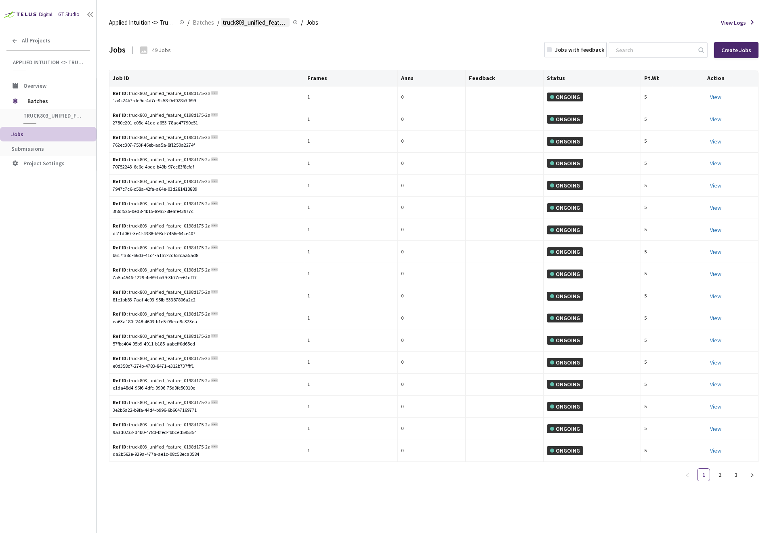
click at [271, 21] on span "truck803_unified_feature_0198d175-2a06-7893-9bd4-5d19f3eed9df_17556607360436876…" at bounding box center [255, 23] width 65 height 10
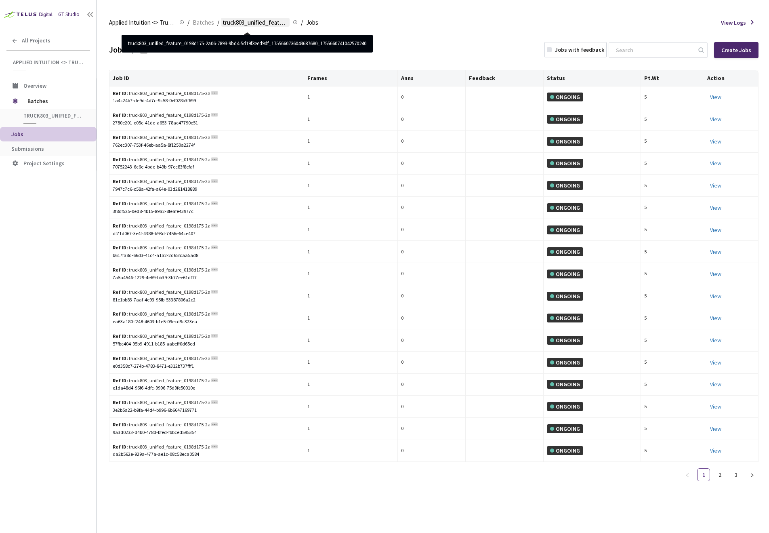
click at [284, 23] on span "truck803_unified_feature_0198d175-2a06-7893-9bd4-5d19f3eed9df_17556607360436876…" at bounding box center [255, 23] width 65 height 10
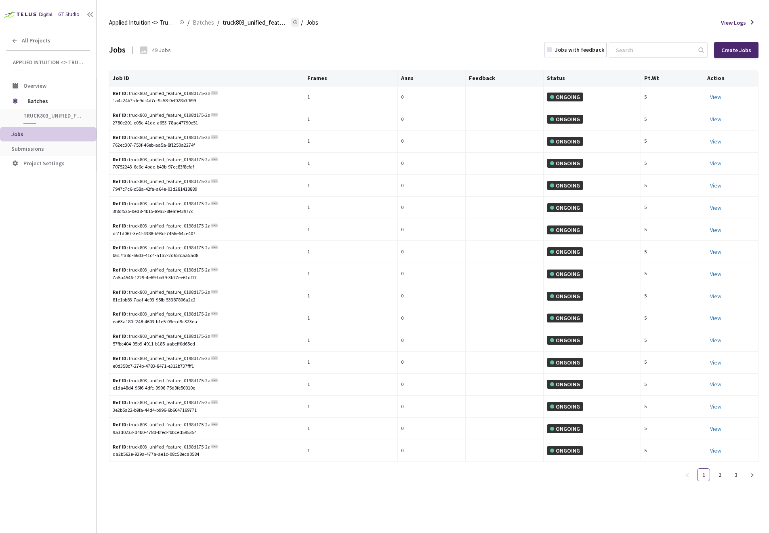
click at [294, 22] on icon at bounding box center [295, 22] width 5 height 10
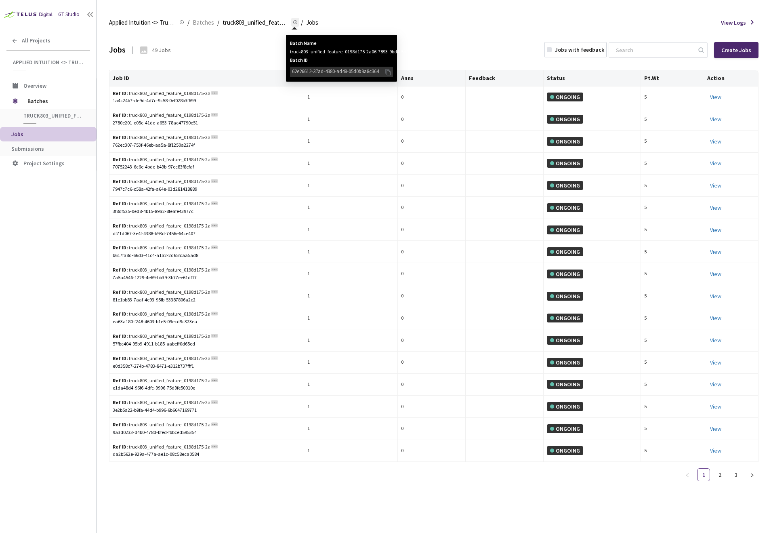
click at [313, 51] on div "truck803_unified_feature_0198d175-2a06-7893-9bd4-5d19f3eed9df_17556607360436876…" at bounding box center [341, 52] width 103 height 8
copy div "truck803_unified_feature_0198d175-2a06-7893-9bd4-5d19f3eed9df_17556607360436876…"
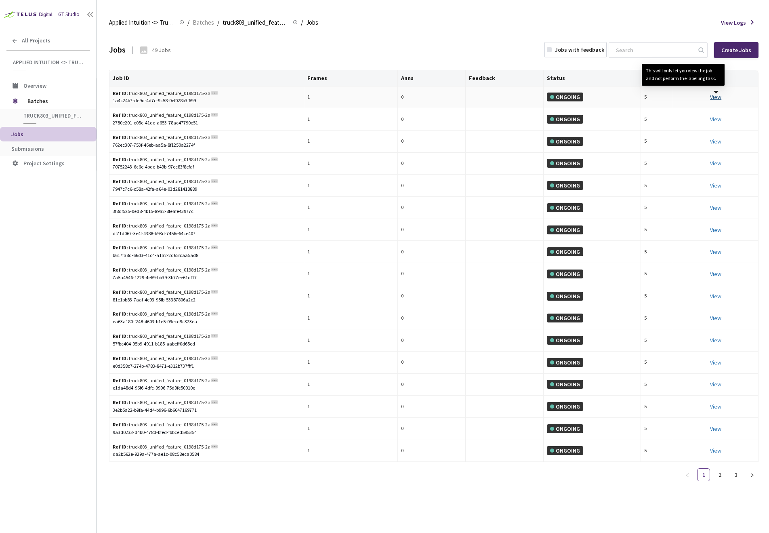
click at [719, 99] on link "View This will only let you view the job and not perform the labelling task." at bounding box center [715, 96] width 11 height 7
